Goal: Task Accomplishment & Management: Complete application form

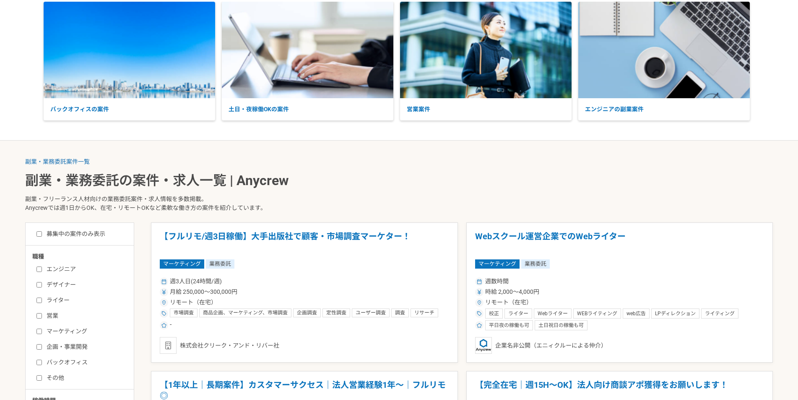
scroll to position [126, 0]
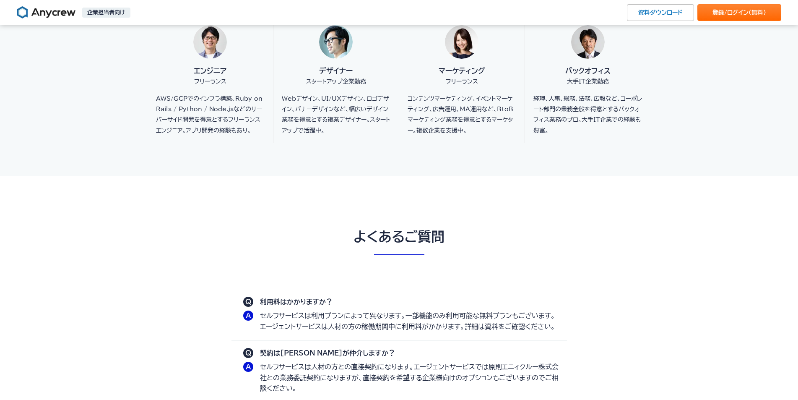
scroll to position [2265, 0]
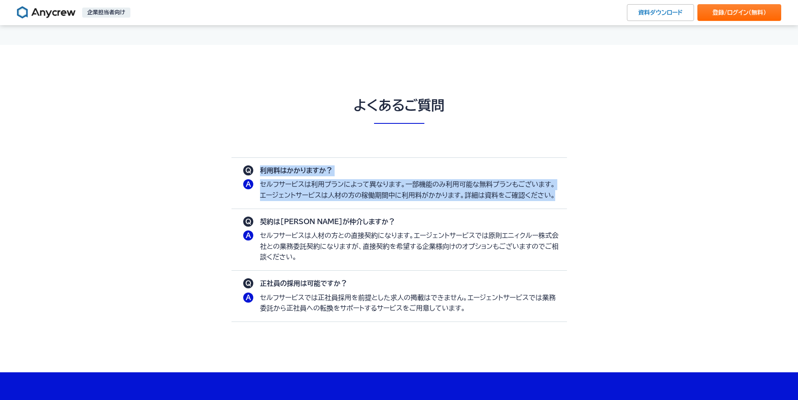
drag, startPoint x: 262, startPoint y: 167, endPoint x: 562, endPoint y: 194, distance: 301.9
click at [562, 194] on div "利用料はかかりますか？ セルフサービスは利用プランによって異なります。一部機能のみ利用可能な無料プランもございます。エージェントサービスは人材の方の稼働期間中…" at bounding box center [399, 183] width 336 height 51
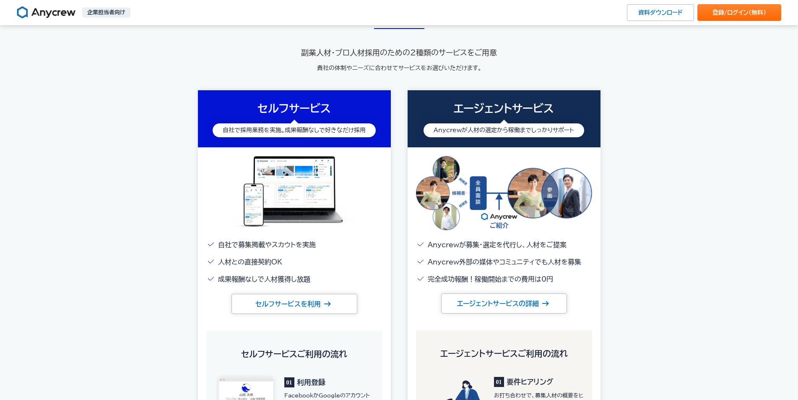
scroll to position [1007, 0]
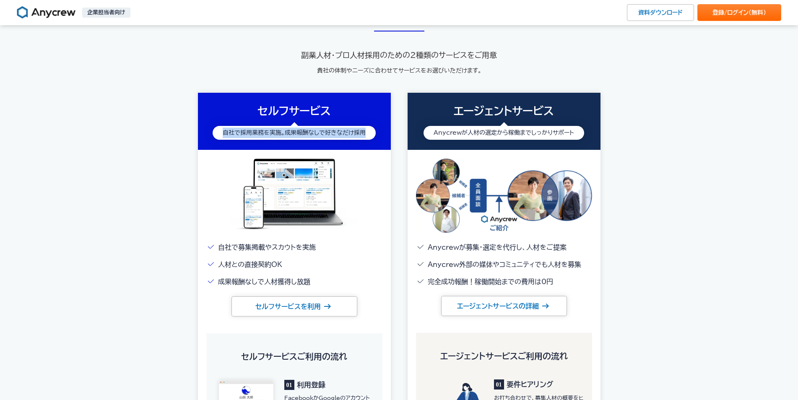
drag, startPoint x: 224, startPoint y: 130, endPoint x: 369, endPoint y: 132, distance: 145.1
click at [369, 132] on div "自社で採用業務を実施。成果報酬なしで好きなだけ採用" at bounding box center [294, 133] width 163 height 14
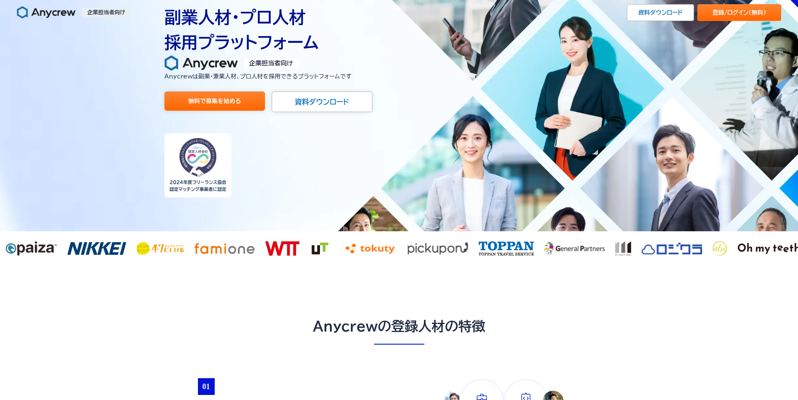
scroll to position [0, 0]
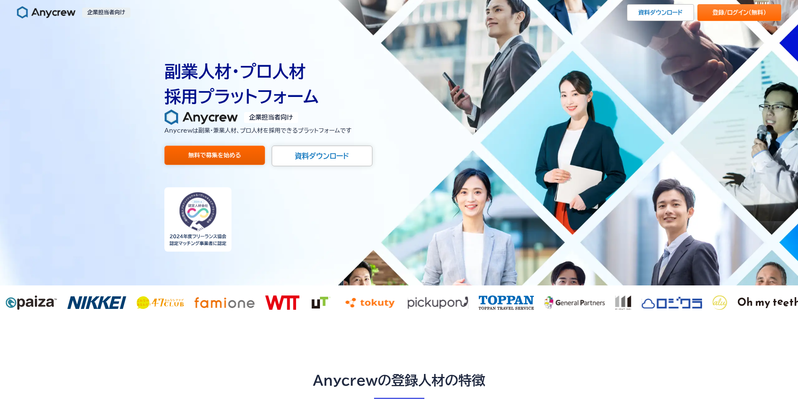
click at [232, 156] on link "無料で募集を始める" at bounding box center [214, 155] width 101 height 19
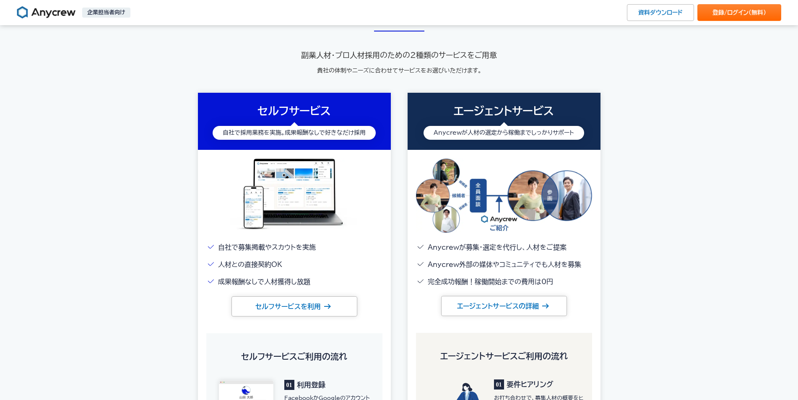
scroll to position [1090, 0]
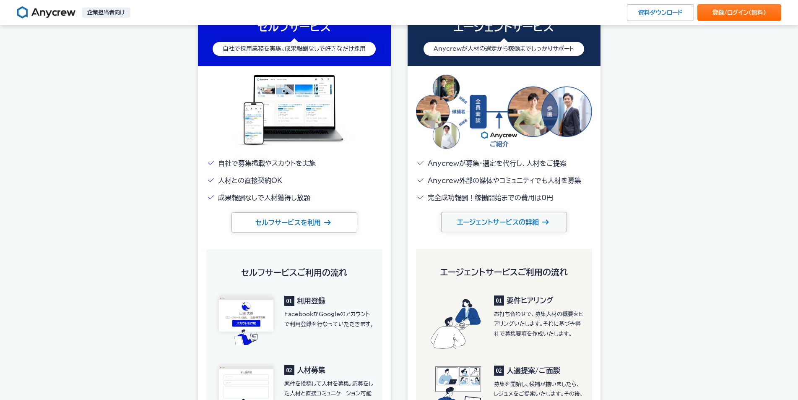
click at [492, 222] on link "エージェントサービスの詳細" at bounding box center [504, 222] width 126 height 20
